Goal: Complete application form

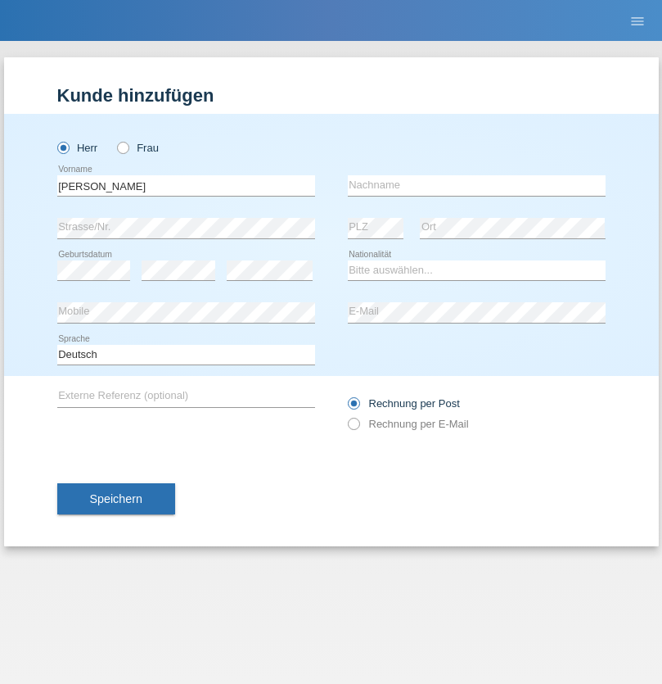
type input "[PERSON_NAME]"
click at [477, 185] on input "text" at bounding box center [477, 185] width 258 height 20
type input "Rossier"
select select "CH"
select select "en"
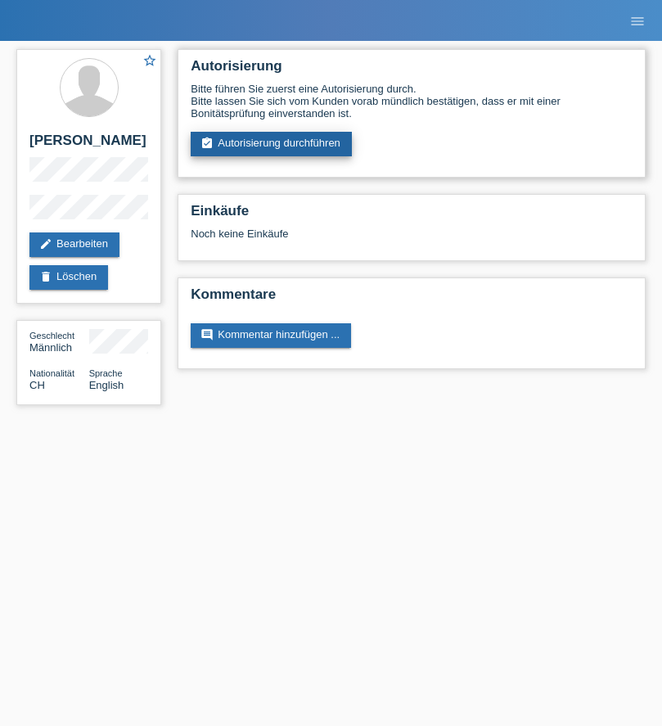
click at [272, 144] on link "assignment_turned_in Autorisierung durchführen" at bounding box center [271, 144] width 161 height 25
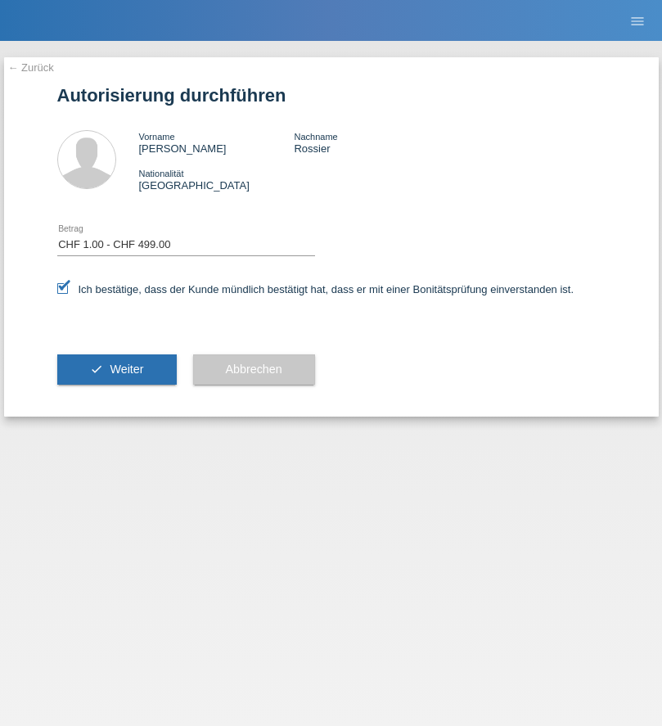
select select "1"
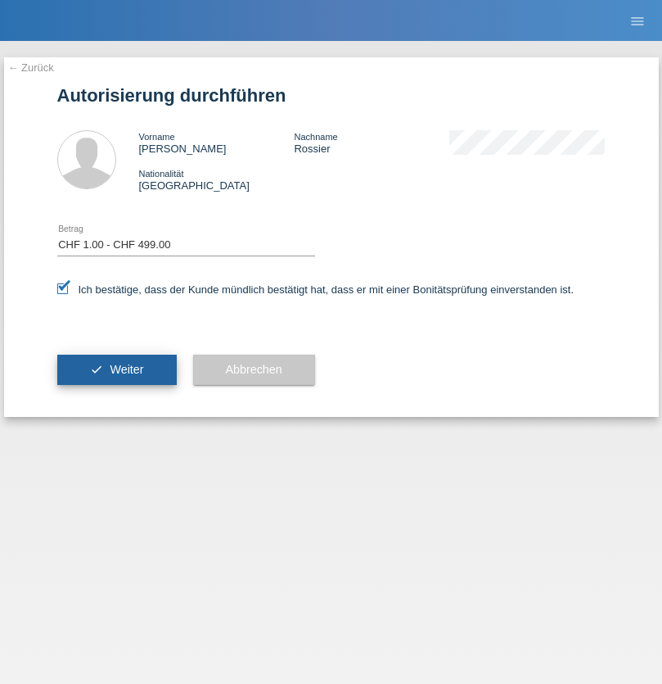
click at [116, 369] on span "Weiter" at bounding box center [127, 369] width 34 height 13
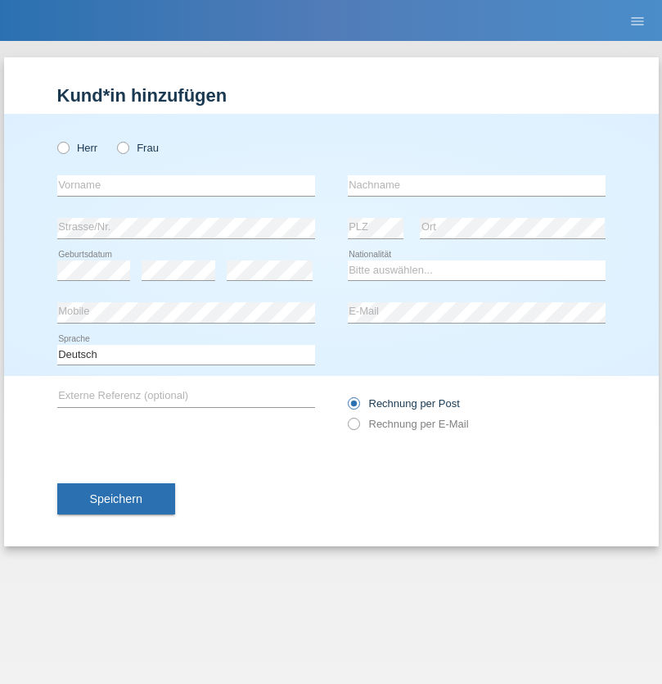
radio input "true"
click at [186, 185] on input "text" at bounding box center [186, 185] width 258 height 20
type input "[PERSON_NAME]"
click at [477, 185] on input "text" at bounding box center [477, 185] width 258 height 20
type input "Zaman"
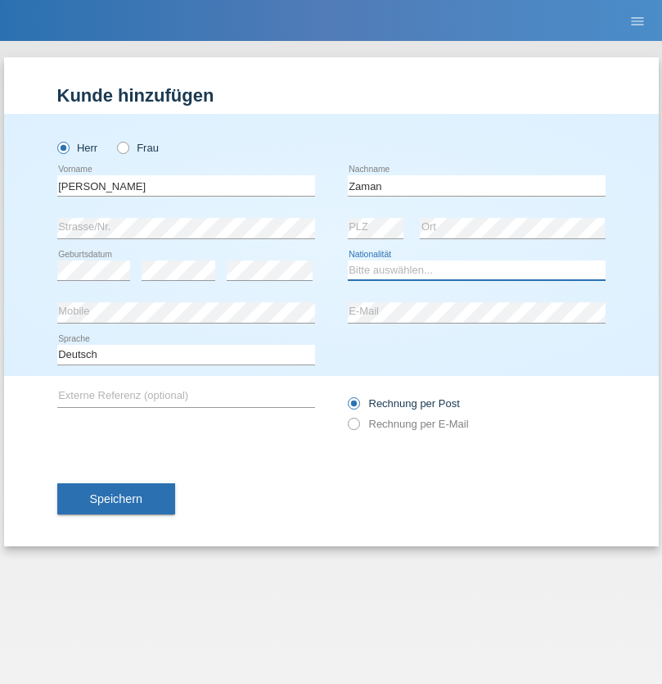
select select "AF"
select select "C"
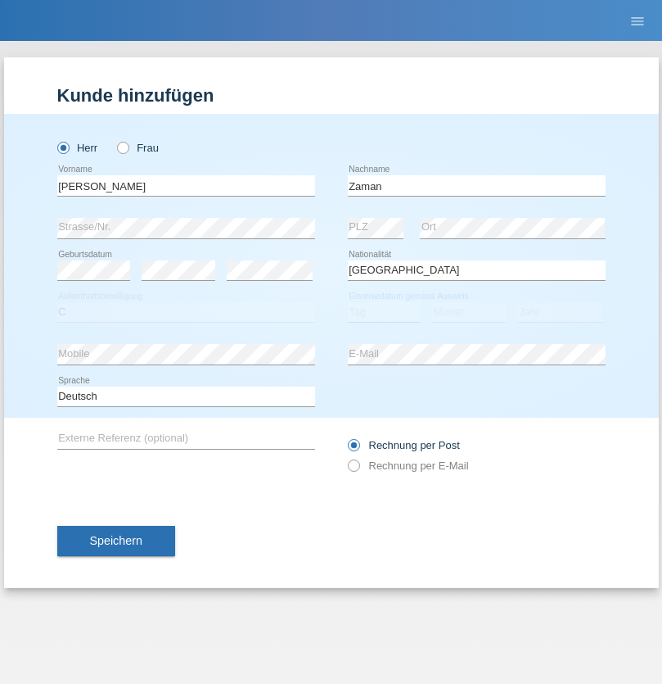
select select "01"
select select "05"
select select "2013"
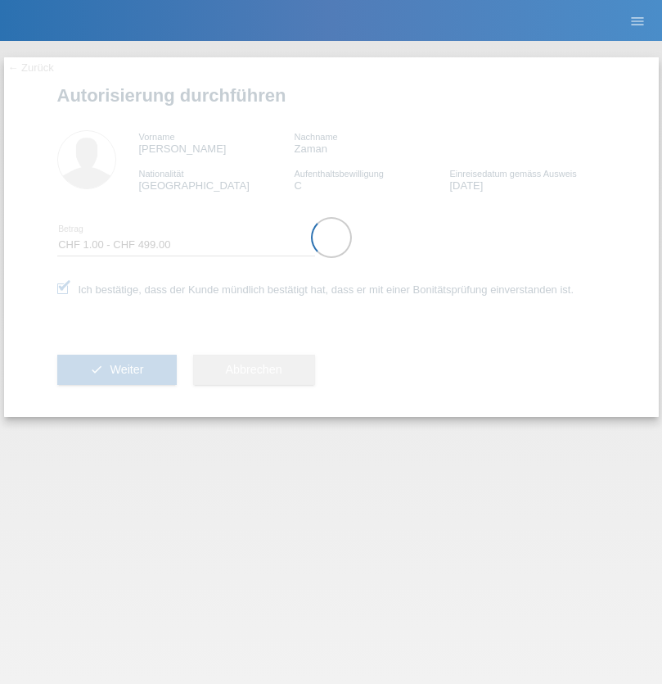
select select "1"
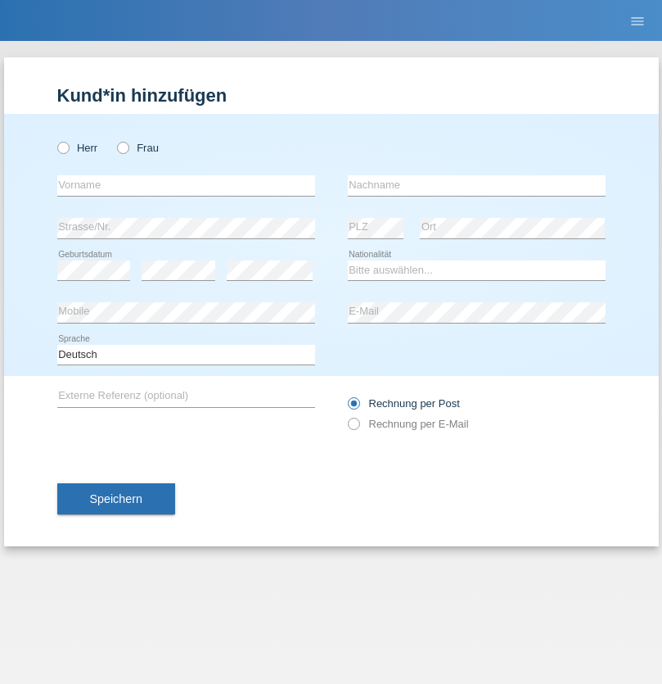
radio input "true"
click at [186, 185] on input "text" at bounding box center [186, 185] width 258 height 20
type input "Diana"
click at [477, 185] on input "text" at bounding box center [477, 185] width 258 height 20
type input "Baloh"
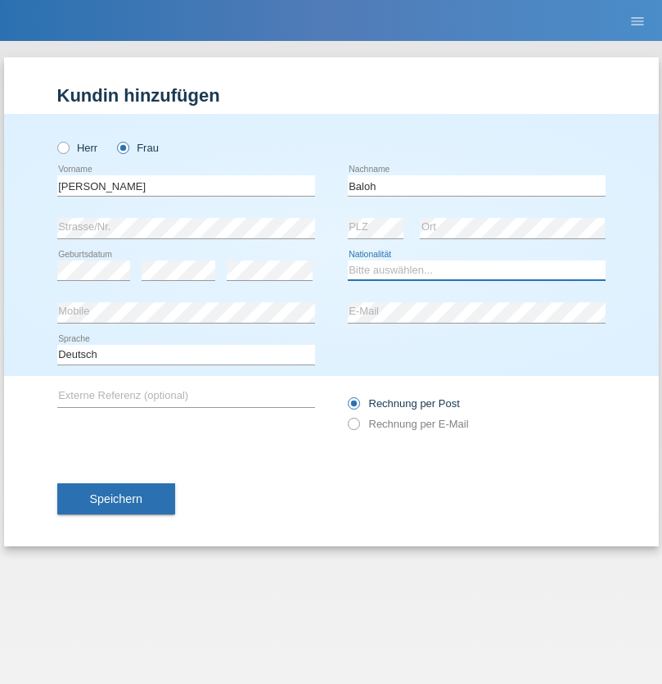
select select "UA"
select select "C"
select select "09"
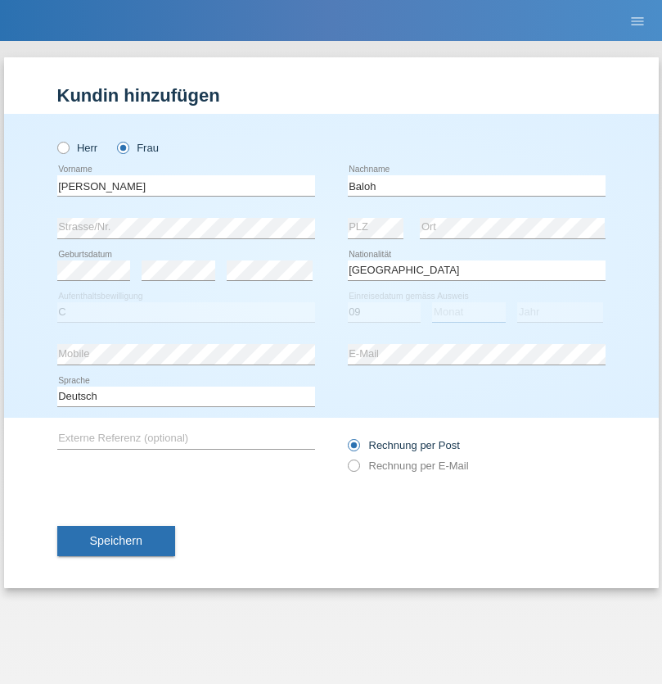
select select "05"
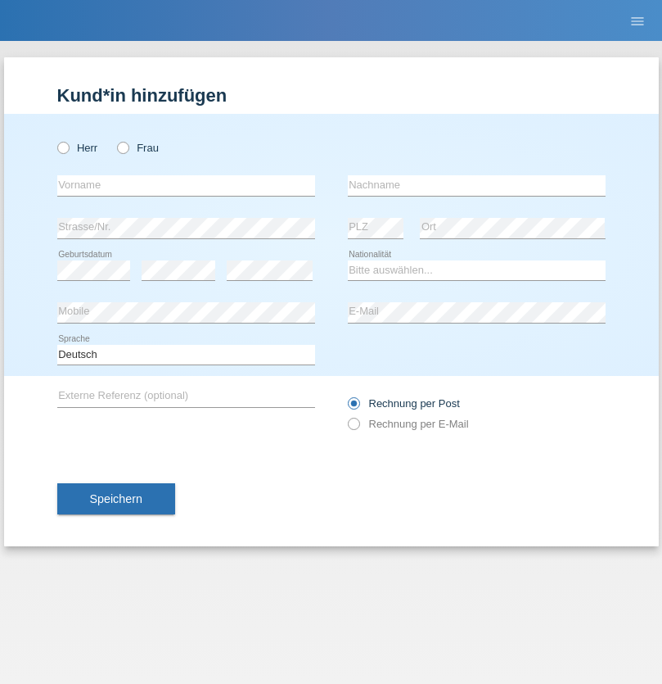
radio input "true"
select select "CH"
